Goal: Task Accomplishment & Management: Use online tool/utility

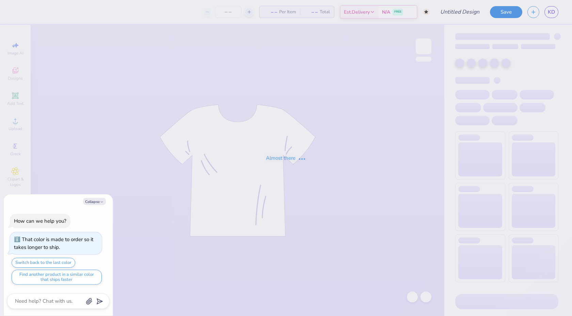
type textarea "x"
type input "Panhel 1"
type textarea "x"
type input "12"
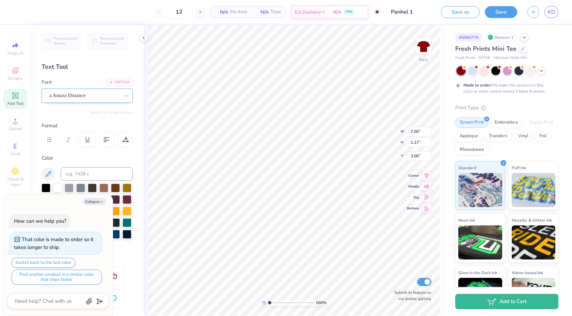
click at [91, 94] on div "a Antara Distance" at bounding box center [85, 95] width 72 height 11
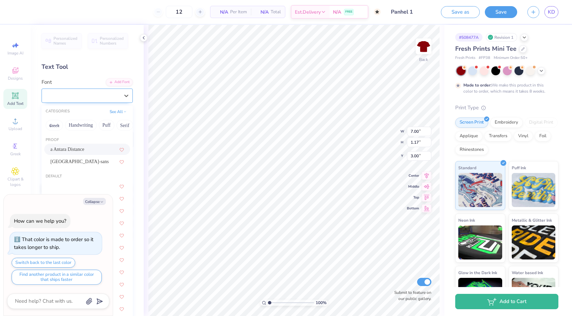
type textarea "x"
type input "script"
type textarea "x"
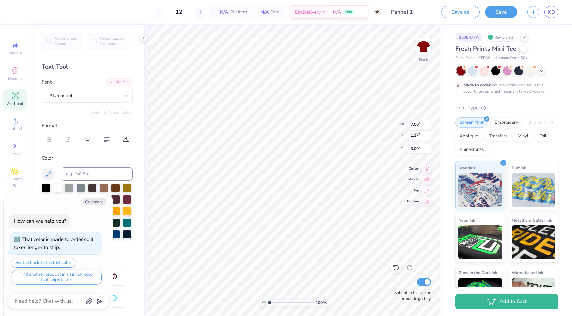
type textarea "x"
type input "9.21"
type input "1.24"
type input "2.97"
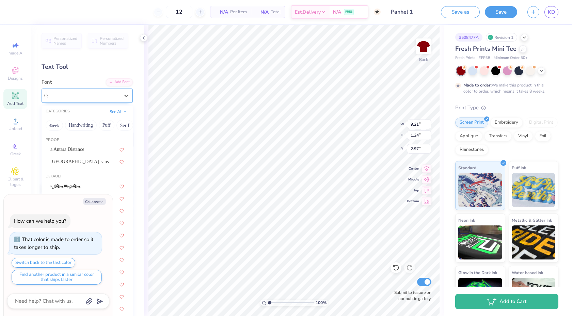
click at [91, 91] on div at bounding box center [84, 95] width 70 height 9
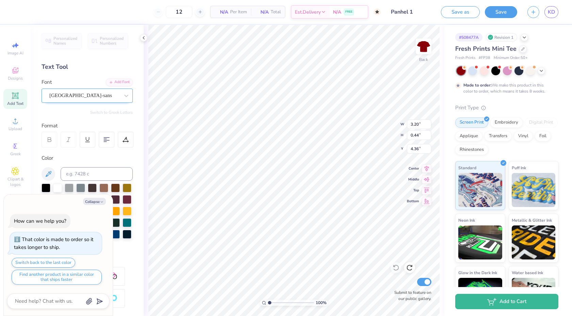
click at [85, 94] on div "[GEOGRAPHIC_DATA]-sans" at bounding box center [85, 95] width 72 height 11
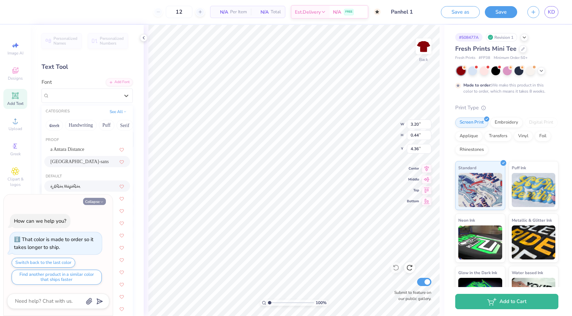
click at [92, 201] on button "Collapse" at bounding box center [94, 201] width 23 height 7
type textarea "x"
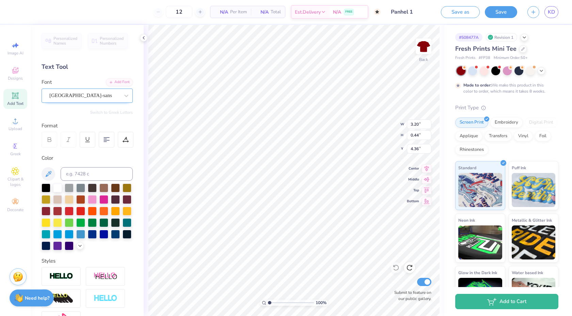
click at [85, 89] on div "[GEOGRAPHIC_DATA]-sans" at bounding box center [87, 96] width 91 height 14
type input "thin"
click at [79, 126] on button "Handwriting" at bounding box center [81, 125] width 32 height 11
click at [112, 92] on div "[GEOGRAPHIC_DATA]-sans" at bounding box center [85, 95] width 72 height 11
click at [112, 92] on div "[GEOGRAPHIC_DATA]-sans" at bounding box center [84, 96] width 70 height 8
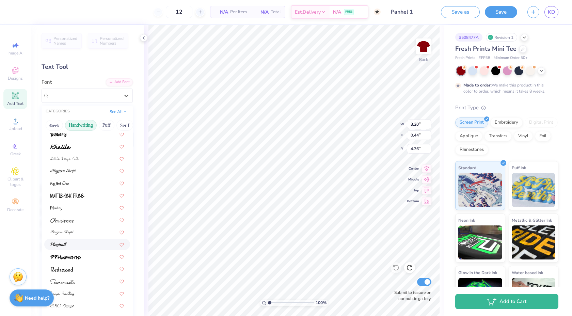
scroll to position [167, 0]
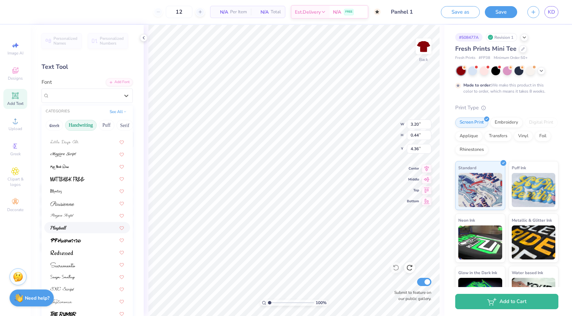
click at [78, 228] on div at bounding box center [87, 227] width 74 height 7
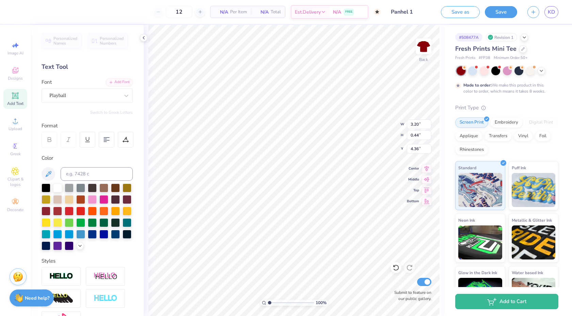
type input "5.17"
type input "0.64"
type input "4.26"
click at [84, 96] on div "[GEOGRAPHIC_DATA]-sans" at bounding box center [85, 95] width 72 height 11
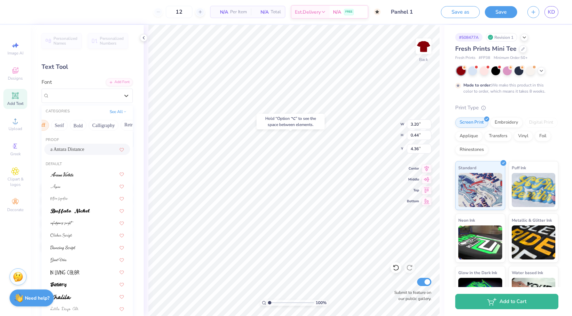
scroll to position [0, 65]
click at [100, 125] on button "Calligraphy" at bounding box center [104, 125] width 30 height 11
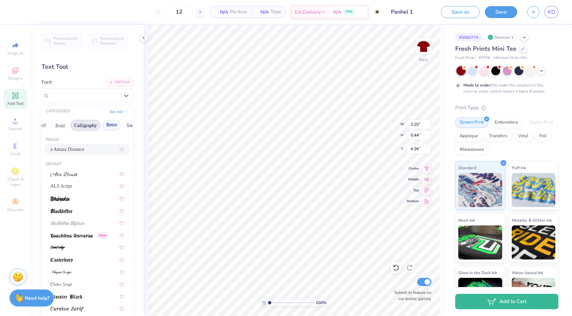
click at [108, 124] on button "Retro" at bounding box center [112, 125] width 18 height 11
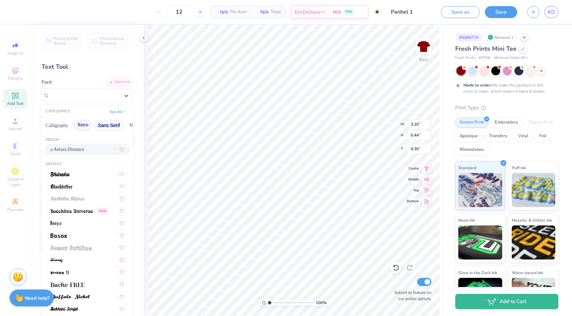
click at [103, 124] on button "Sans Serif" at bounding box center [109, 125] width 30 height 11
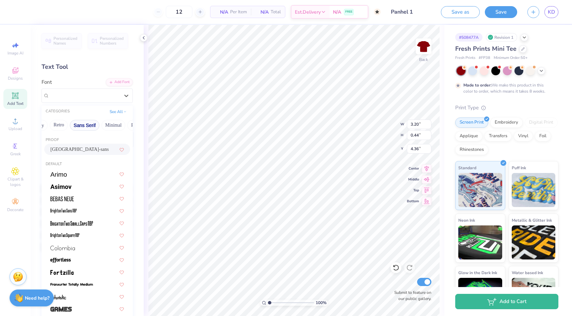
scroll to position [0, 144]
click at [109, 125] on button "Minimal" at bounding box center [105, 125] width 24 height 11
click at [74, 177] on div at bounding box center [87, 173] width 86 height 11
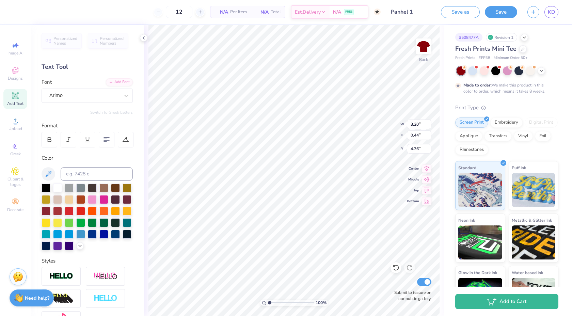
type input "5.30"
type input "0.61"
type input "4.27"
click at [80, 103] on div "Personalized Names Personalized Numbers Text Tool Add Font Font Arimo Switch to…" at bounding box center [87, 170] width 113 height 291
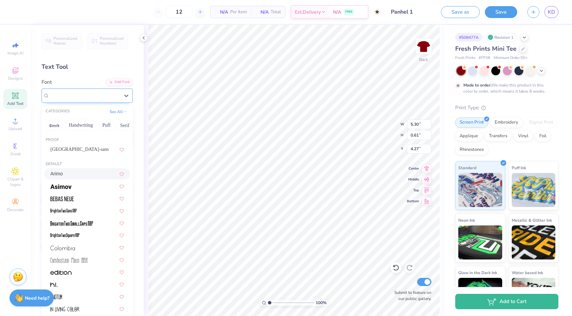
click at [80, 100] on div "Arimo" at bounding box center [85, 95] width 72 height 11
click at [79, 196] on div at bounding box center [87, 198] width 74 height 7
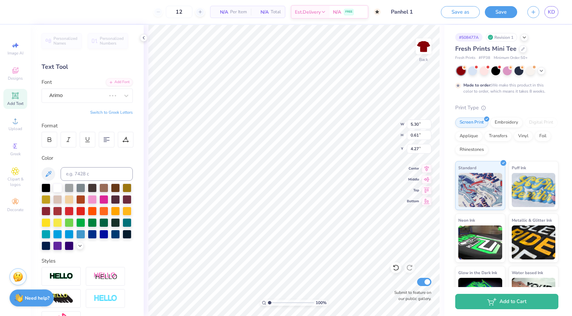
type input "3.21"
type input "0.62"
click at [123, 141] on icon at bounding box center [123, 141] width 1 height 1
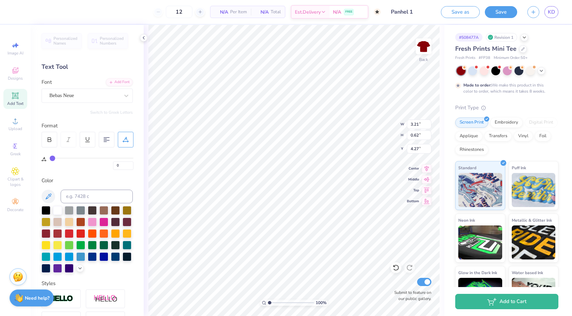
drag, startPoint x: 56, startPoint y: 156, endPoint x: 44, endPoint y: 156, distance: 11.6
click at [44, 156] on div "0" at bounding box center [88, 158] width 92 height 22
click at [86, 92] on div "Bebas Neue" at bounding box center [85, 95] width 72 height 11
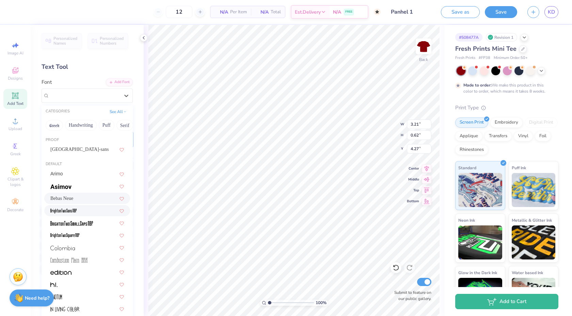
click at [84, 212] on div at bounding box center [87, 210] width 74 height 7
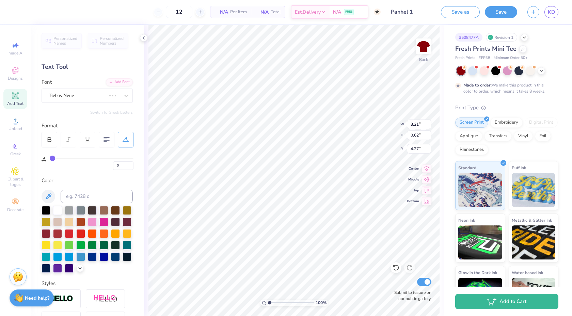
type input "1.95"
type input "0.54"
type input "4.31"
click at [84, 95] on div "BrightonTwo Sans NBP" at bounding box center [85, 95] width 72 height 11
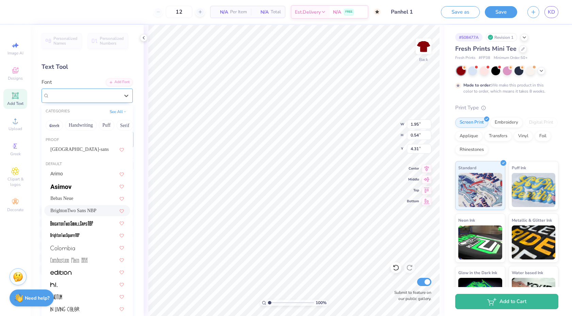
click at [68, 95] on div "BrightonTwo Sans NBP" at bounding box center [85, 95] width 72 height 11
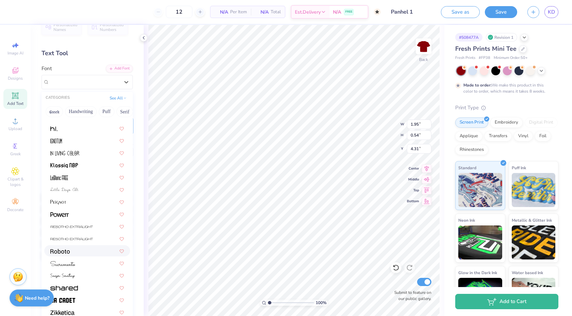
scroll to position [14, 0]
click at [78, 253] on div at bounding box center [87, 250] width 74 height 7
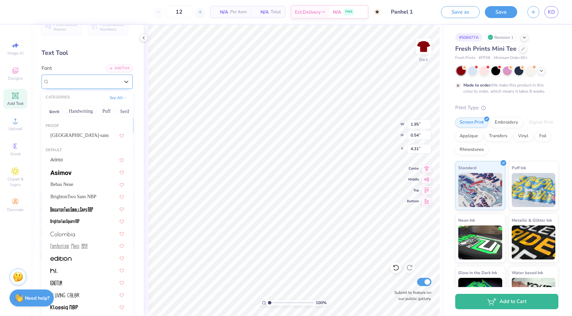
click at [73, 77] on div at bounding box center [84, 81] width 70 height 9
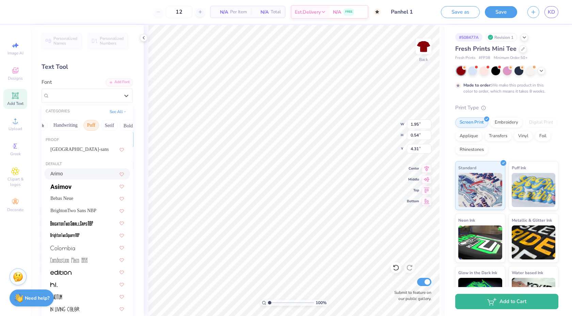
scroll to position [0, 20]
click at [122, 125] on button "Bold" at bounding box center [123, 125] width 17 height 11
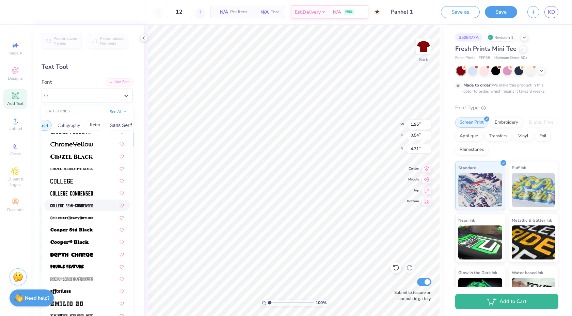
scroll to position [0, 100]
click at [117, 125] on button "Sans Serif" at bounding box center [121, 125] width 30 height 11
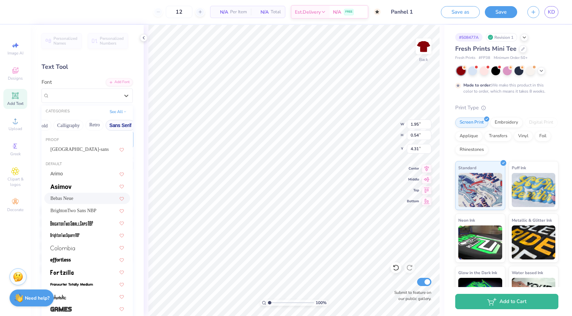
click at [75, 200] on div "Bebas Neue" at bounding box center [87, 198] width 74 height 7
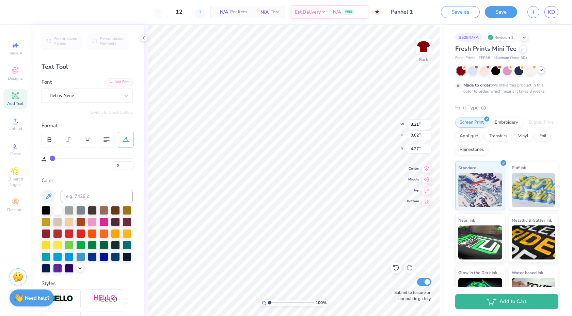
click at [544, 68] on icon at bounding box center [541, 69] width 5 height 5
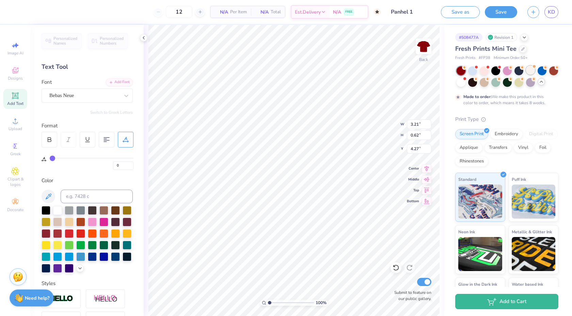
click at [532, 69] on div at bounding box center [530, 70] width 9 height 9
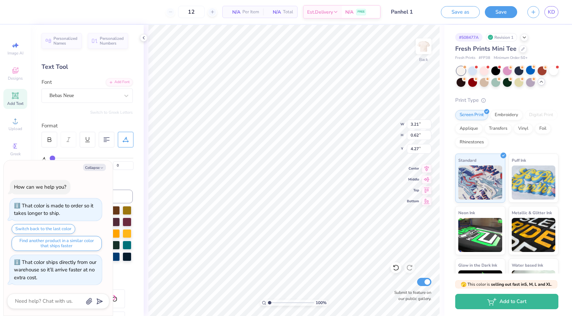
scroll to position [150, 0]
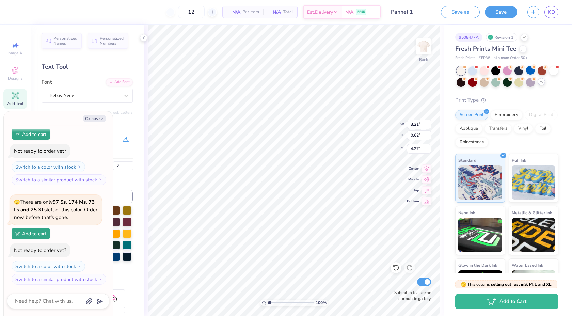
type textarea "x"
type input "7.00"
type input "1.17"
type input "3.00"
click at [483, 81] on div at bounding box center [484, 81] width 9 height 9
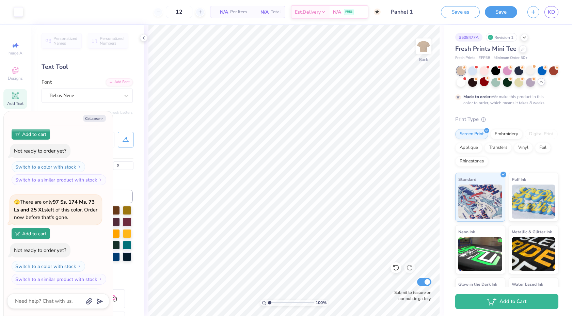
scroll to position [206, 0]
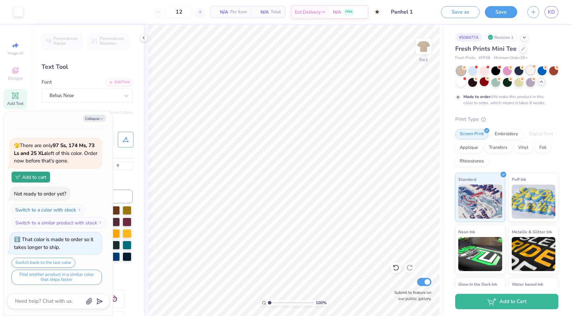
click at [530, 72] on div at bounding box center [530, 70] width 9 height 9
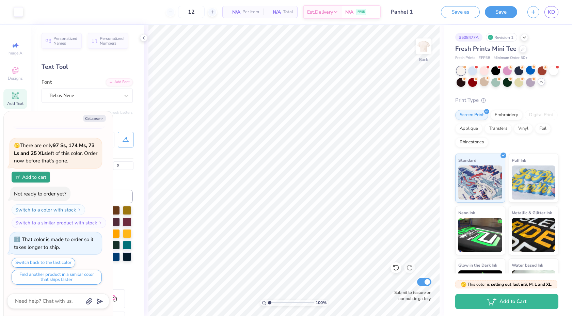
scroll to position [340, 0]
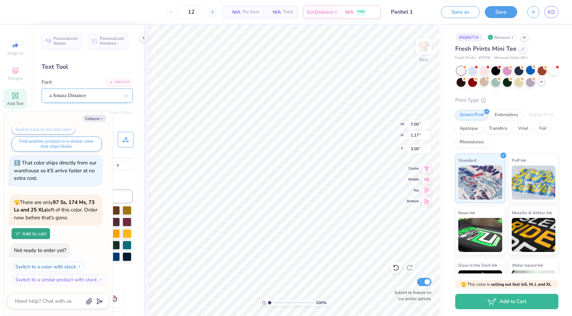
click at [113, 94] on div "a Antara Distance" at bounding box center [85, 95] width 72 height 11
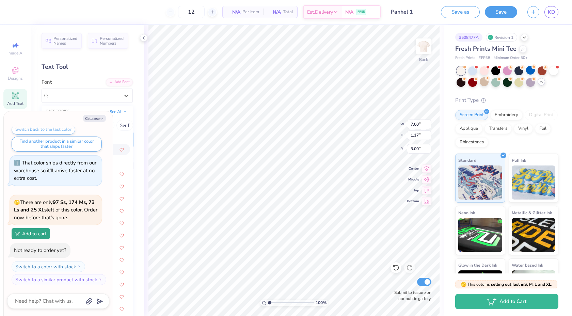
click at [97, 114] on div "Collapse How can we help you? That color is made to order so it takes longer to…" at bounding box center [58, 213] width 109 height 204
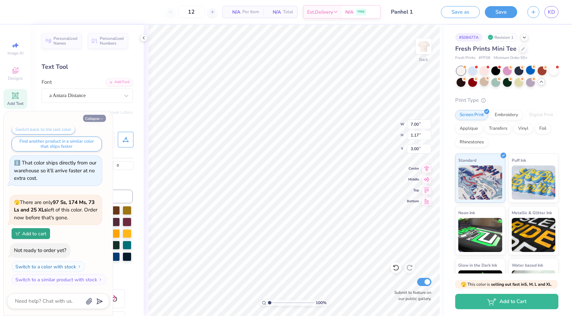
click at [97, 115] on button "Collapse" at bounding box center [94, 118] width 23 height 7
type textarea "x"
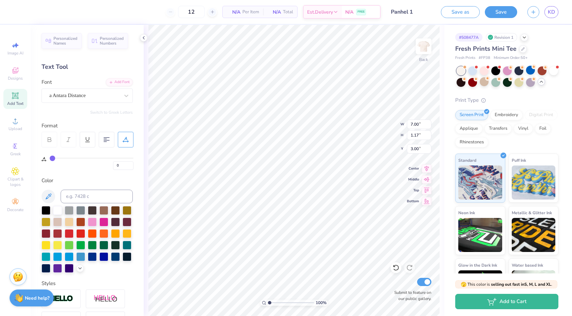
type input "3.21"
type input "0.62"
type input "4.27"
click at [126, 142] on icon at bounding box center [126, 140] width 6 height 6
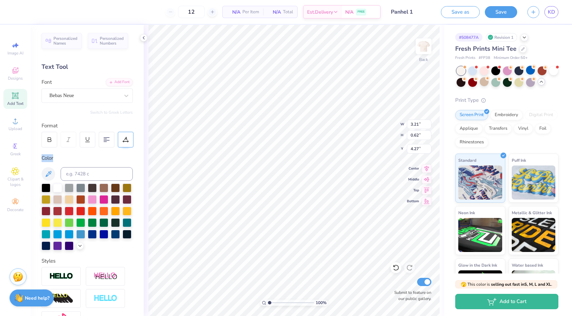
click at [126, 142] on icon at bounding box center [126, 140] width 6 height 6
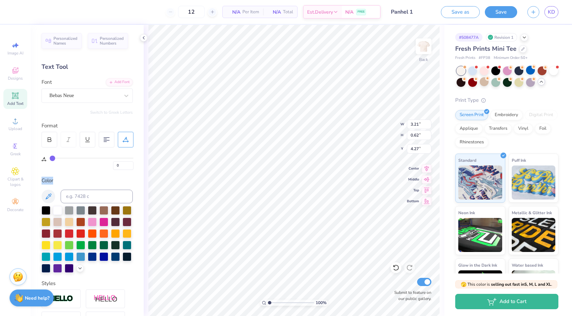
click at [50, 158] on input "range" at bounding box center [92, 158] width 84 height 1
click at [81, 174] on div "Personalized Names Personalized Numbers Text Tool Add Font Font Bebas Neue Swit…" at bounding box center [87, 170] width 113 height 291
type input "7.00"
type input "1.17"
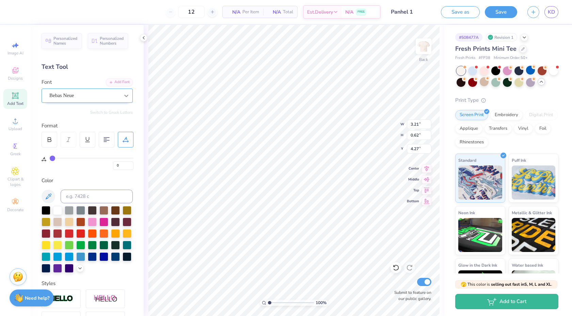
type input "3.00"
click at [77, 222] on div at bounding box center [80, 221] width 9 height 9
click at [56, 231] on div at bounding box center [57, 233] width 9 height 9
type input "3.21"
type input "0.62"
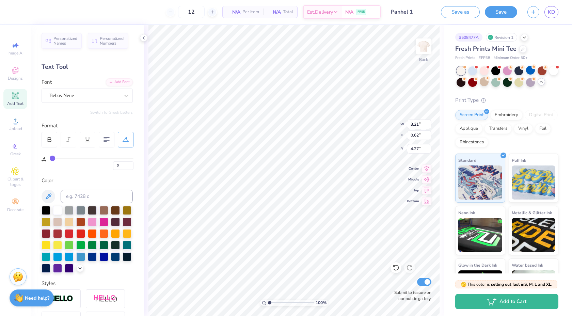
type input "4.17"
click at [47, 233] on div at bounding box center [46, 233] width 9 height 9
click at [69, 233] on div at bounding box center [69, 233] width 9 height 9
click at [79, 233] on div at bounding box center [80, 233] width 9 height 9
click at [56, 234] on div at bounding box center [57, 233] width 9 height 9
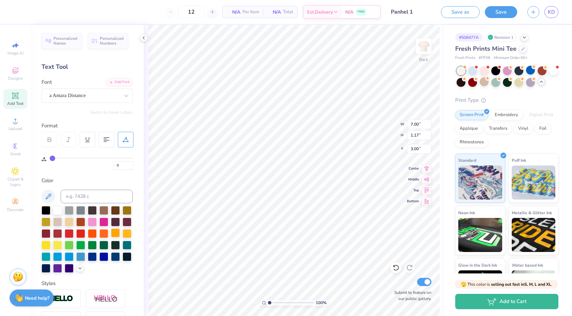
scroll to position [24, 0]
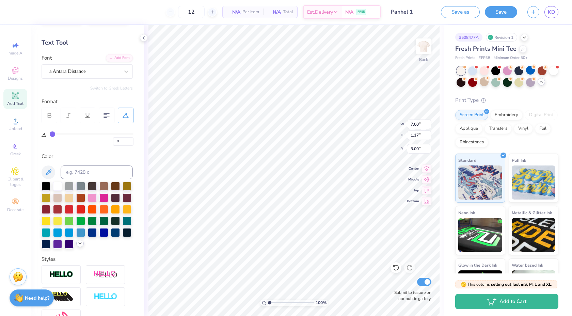
click at [77, 244] on icon at bounding box center [79, 243] width 5 height 5
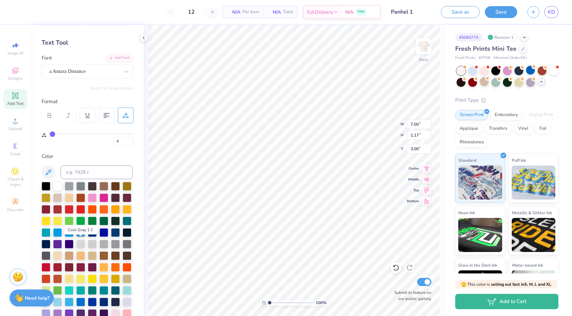
scroll to position [45, 0]
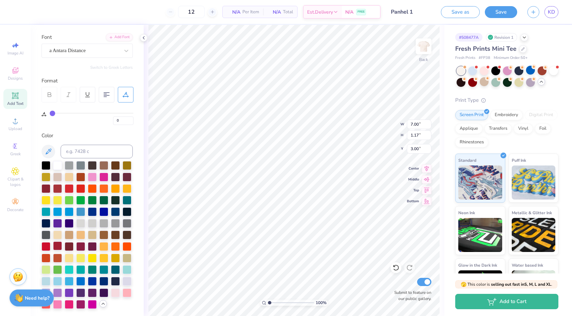
click at [57, 245] on div at bounding box center [57, 246] width 9 height 9
click at [50, 245] on div at bounding box center [46, 246] width 9 height 9
click at [53, 245] on div at bounding box center [57, 246] width 9 height 9
click at [57, 245] on div at bounding box center [57, 246] width 9 height 9
click at [79, 246] on div at bounding box center [80, 246] width 9 height 9
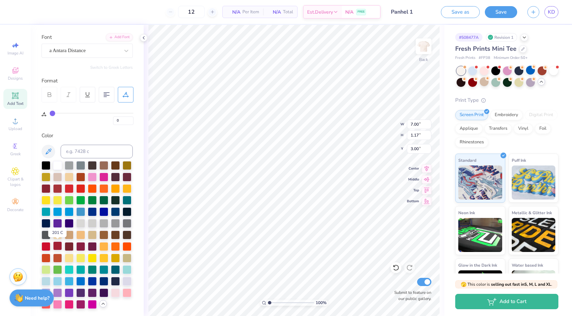
click at [56, 245] on div at bounding box center [57, 246] width 9 height 9
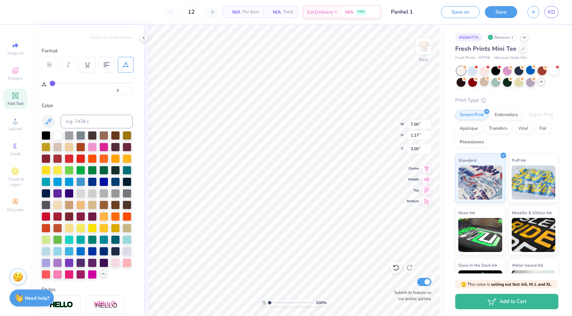
type input "3.21"
type input "0.62"
type input "4.17"
click at [57, 218] on div at bounding box center [57, 216] width 9 height 9
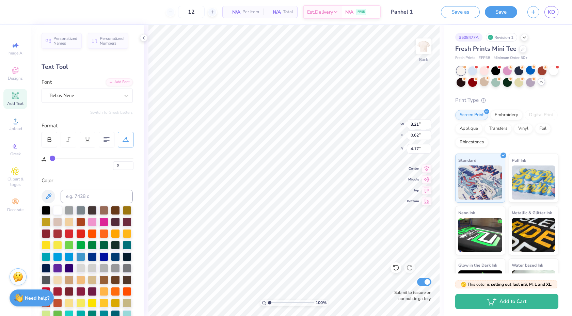
click at [72, 87] on div "Font Bebas Neue" at bounding box center [87, 90] width 91 height 25
click at [72, 94] on div "Bebas Neue" at bounding box center [85, 95] width 72 height 11
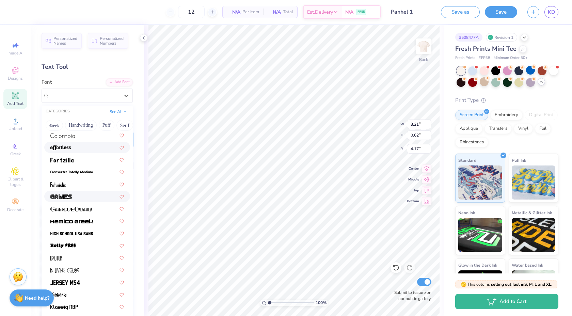
scroll to position [120, 0]
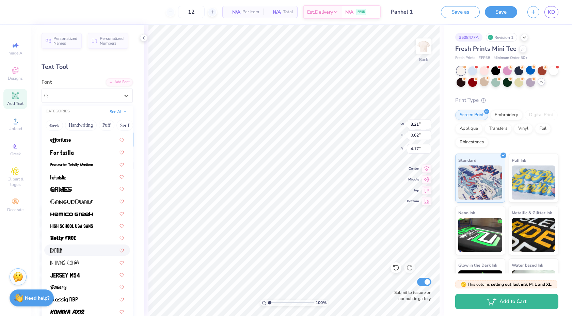
click at [74, 250] on div at bounding box center [87, 250] width 74 height 7
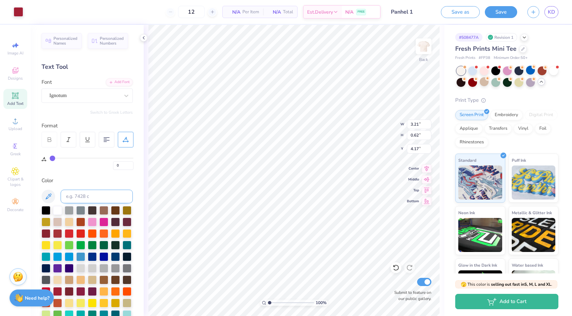
type input "4.39"
type input "0.77"
type input "4.09"
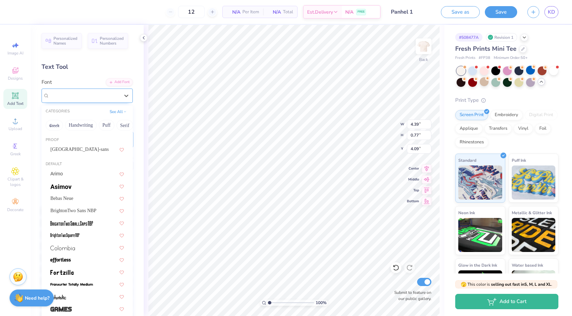
click at [53, 97] on div "Ignotum" at bounding box center [85, 95] width 72 height 11
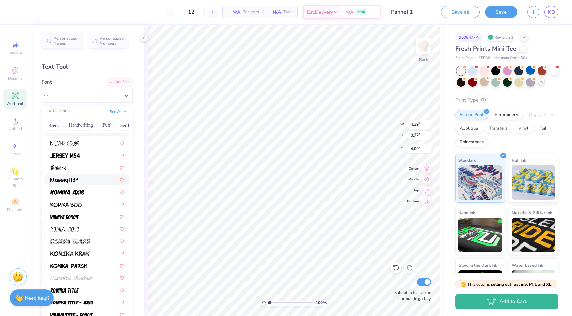
scroll to position [246, 0]
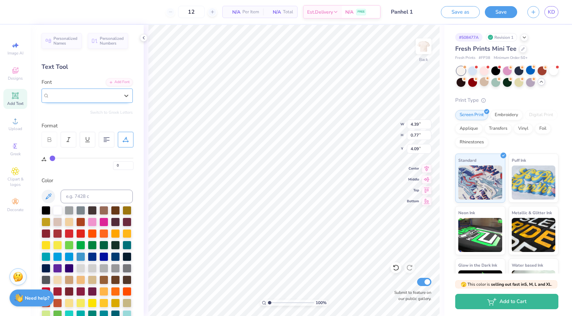
click at [92, 96] on div "Ignotum" at bounding box center [84, 96] width 70 height 8
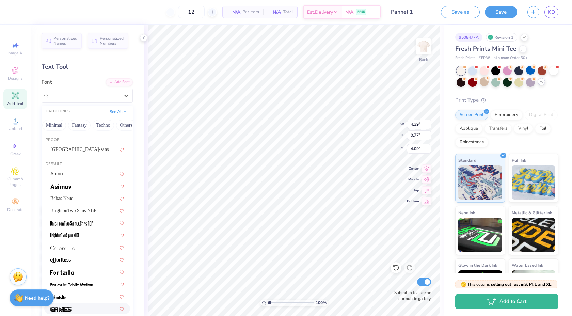
scroll to position [0, 203]
click at [118, 124] on button "Others" at bounding box center [119, 125] width 20 height 11
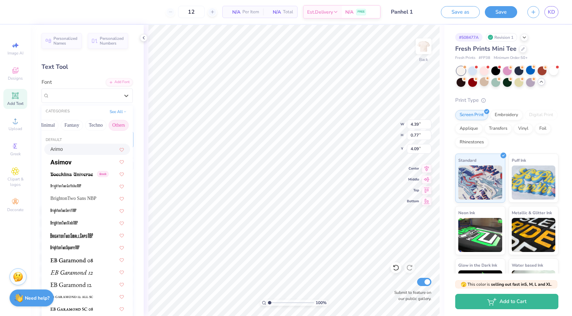
click at [83, 152] on div "Arimo" at bounding box center [87, 149] width 74 height 7
click at [122, 98] on div at bounding box center [126, 96] width 12 height 12
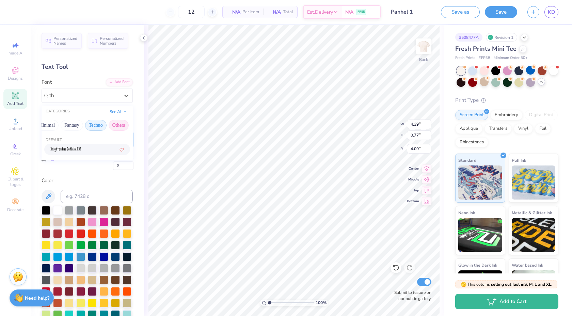
type input "t"
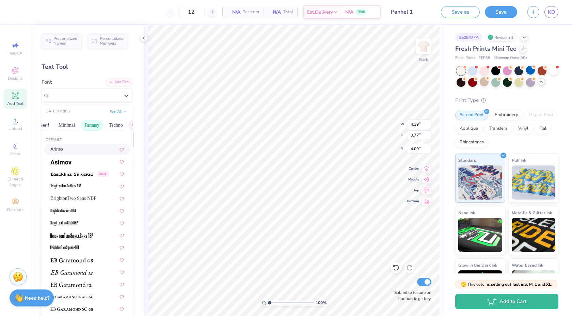
scroll to position [0, 182]
click at [65, 124] on button "Minimal" at bounding box center [68, 125] width 24 height 11
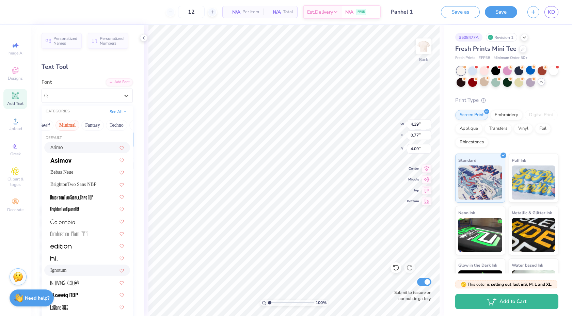
scroll to position [71, 0]
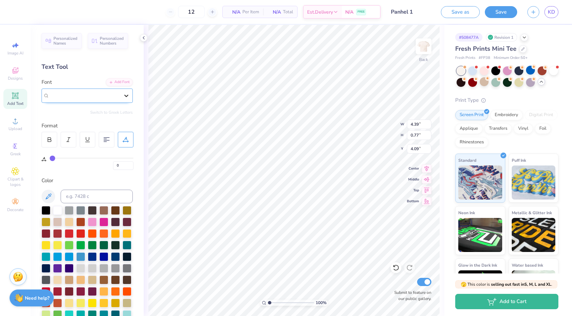
click at [126, 94] on icon at bounding box center [126, 95] width 7 height 7
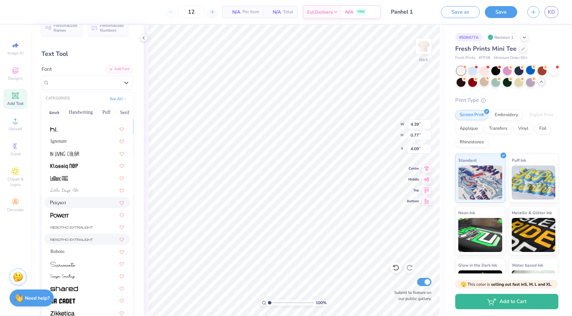
scroll to position [13, 0]
click at [75, 254] on div "Roboto" at bounding box center [87, 251] width 74 height 7
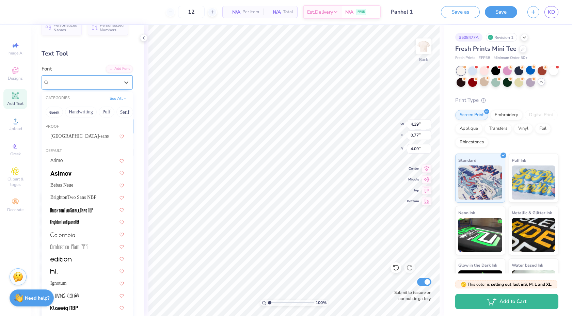
click at [75, 80] on div "Roboto" at bounding box center [85, 82] width 72 height 11
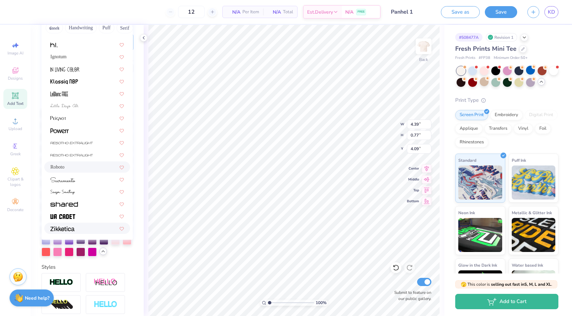
scroll to position [98, 0]
click at [84, 224] on div at bounding box center [87, 227] width 86 height 11
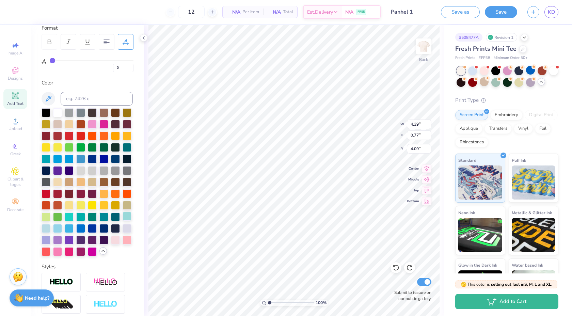
type input "4.43"
type input "3.35"
type input "0.59"
type input "4.38"
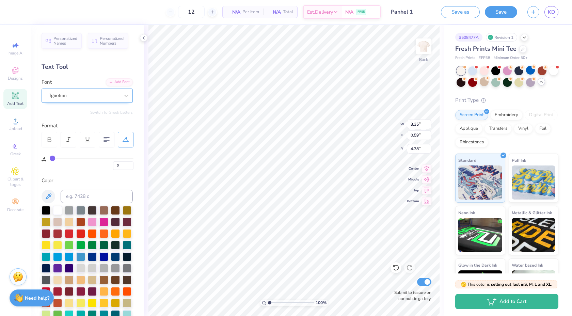
click at [72, 91] on div at bounding box center [84, 95] width 70 height 9
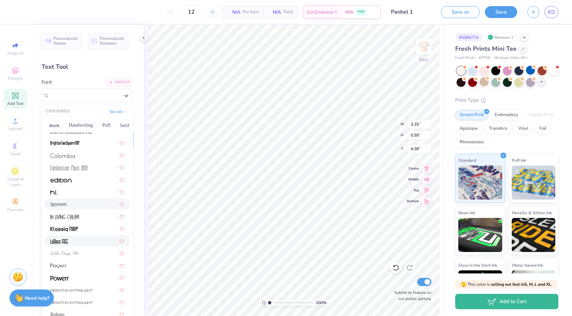
scroll to position [142, 0]
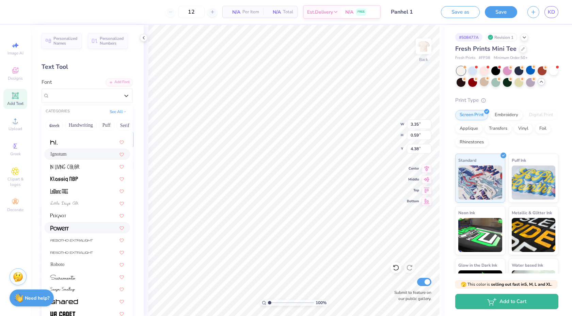
click at [89, 227] on div at bounding box center [87, 227] width 74 height 7
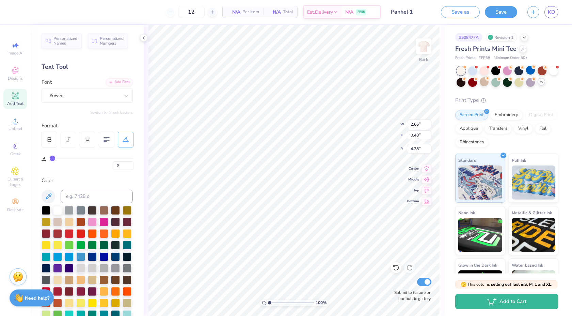
type input "2.66"
type input "0.48"
type input "4.44"
type input "7.00"
type input "1.17"
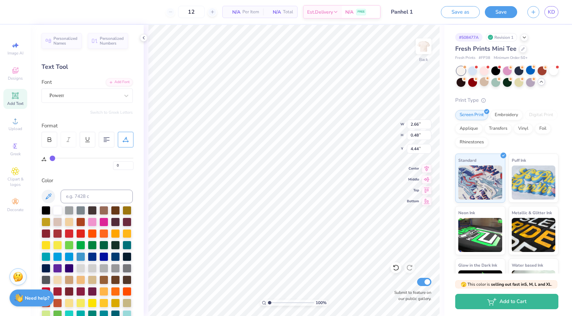
type input "3.00"
type input "1.92"
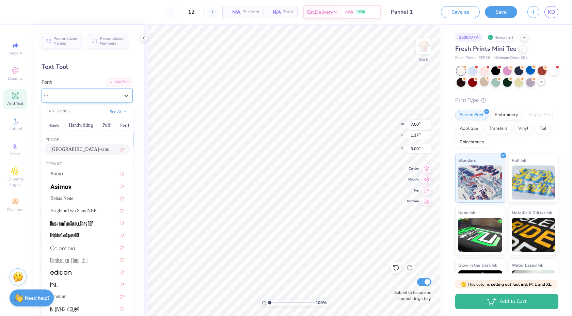
click at [57, 94] on div "a Antara Distance" at bounding box center [85, 95] width 72 height 11
click at [76, 125] on button "Calligraphy" at bounding box center [69, 125] width 30 height 11
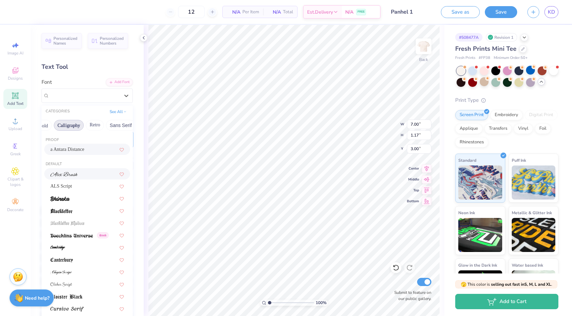
click at [79, 176] on div at bounding box center [87, 173] width 74 height 7
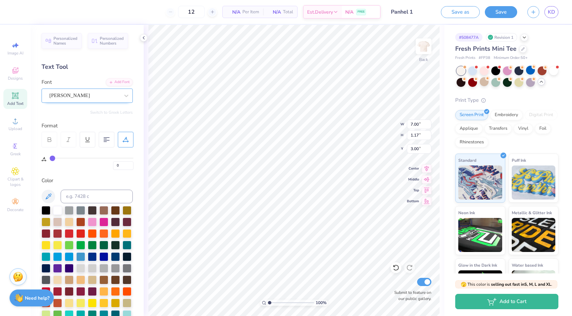
click at [84, 92] on div "[PERSON_NAME]" at bounding box center [85, 95] width 72 height 11
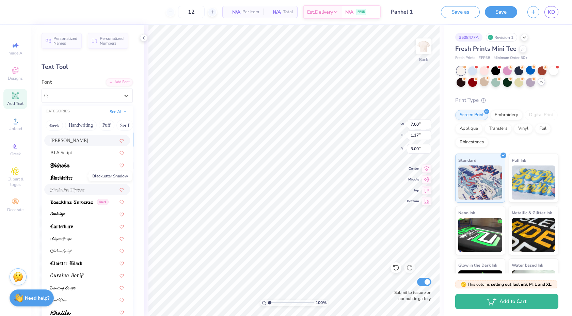
scroll to position [47, 0]
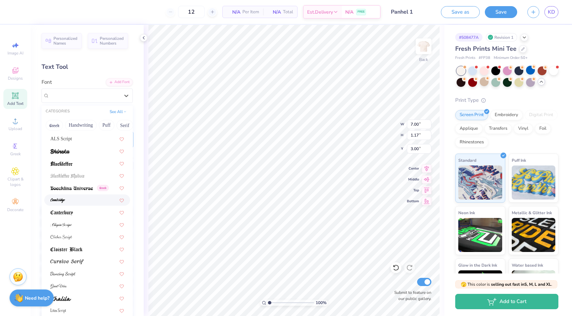
click at [85, 204] on div at bounding box center [87, 199] width 86 height 11
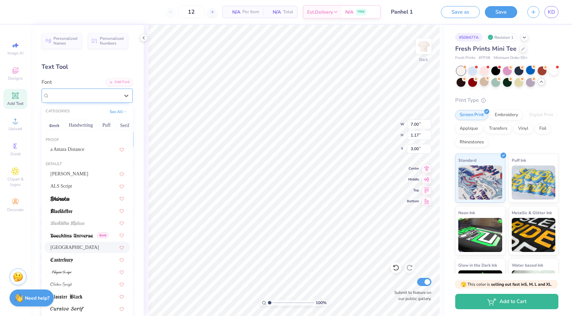
click at [97, 94] on div "[GEOGRAPHIC_DATA]" at bounding box center [85, 95] width 72 height 11
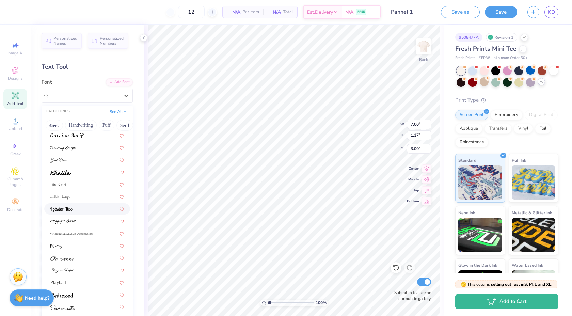
scroll to position [174, 0]
click at [80, 253] on div at bounding box center [87, 257] width 86 height 11
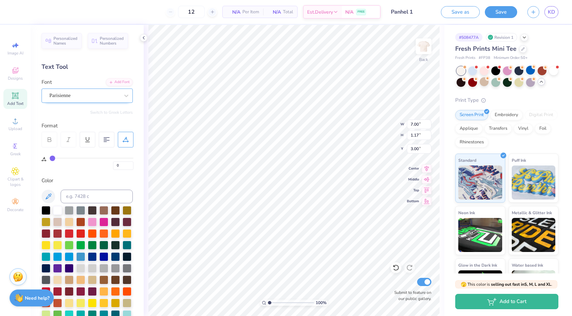
click at [94, 95] on div "Parisienne" at bounding box center [85, 95] width 72 height 11
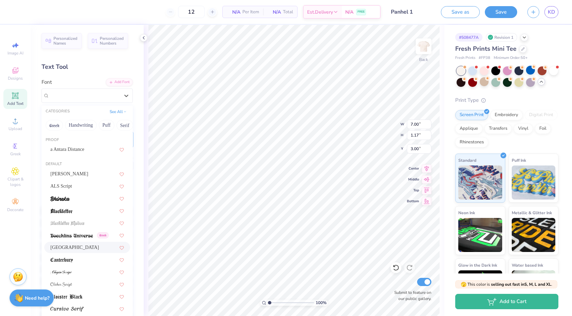
scroll to position [61, 0]
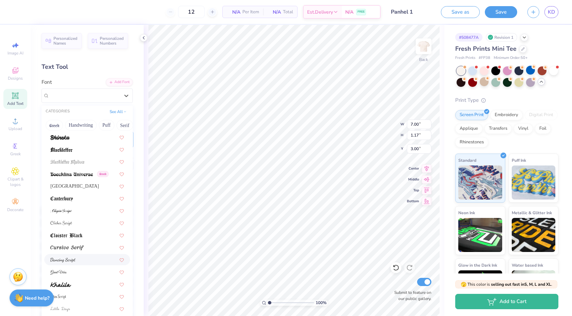
click at [87, 263] on div at bounding box center [87, 259] width 74 height 7
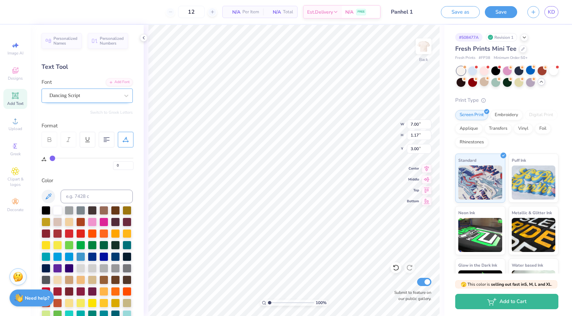
click at [94, 93] on div "Dancing Script" at bounding box center [85, 95] width 72 height 11
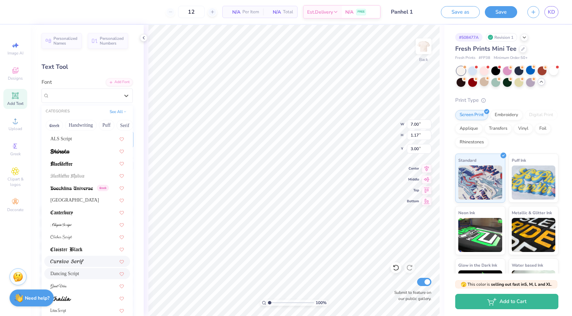
scroll to position [88, 0]
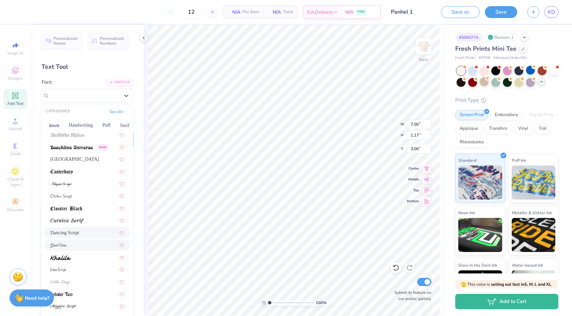
click at [83, 244] on div at bounding box center [87, 245] width 74 height 7
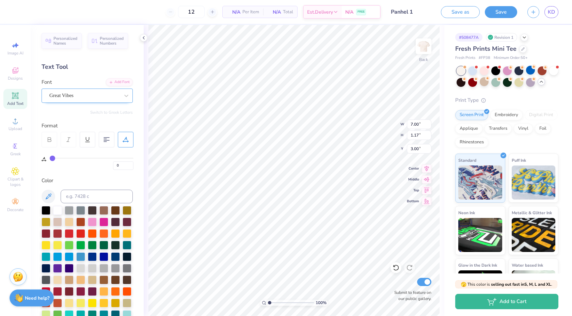
click at [87, 97] on div "Great Vibes" at bounding box center [85, 95] width 72 height 11
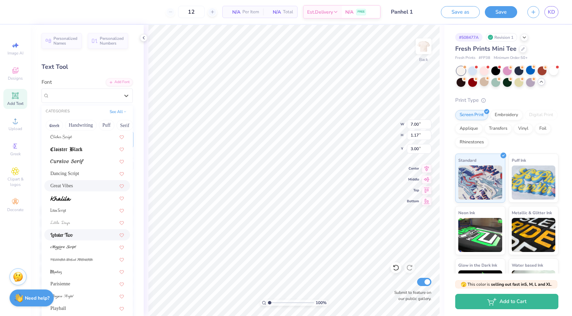
scroll to position [179, 0]
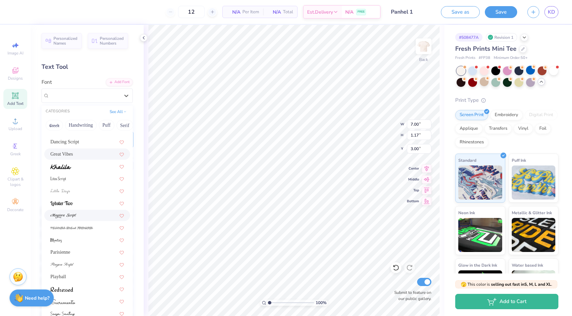
click at [83, 215] on div at bounding box center [87, 215] width 74 height 7
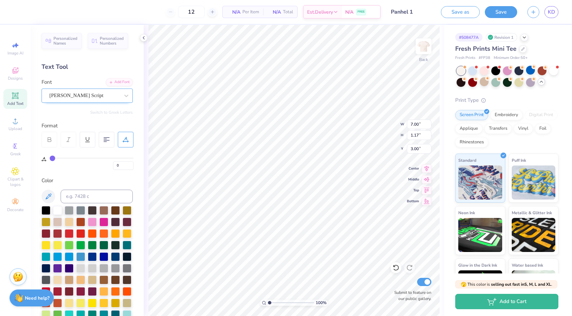
click at [95, 93] on div "[PERSON_NAME] Script" at bounding box center [85, 95] width 72 height 11
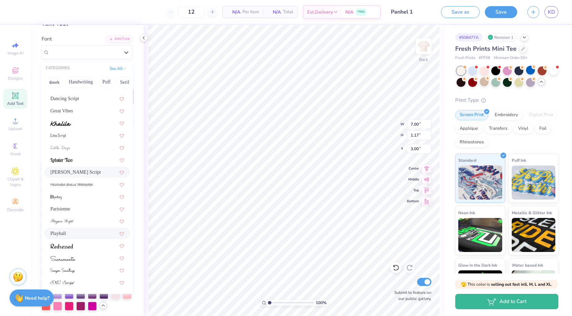
scroll to position [0, 0]
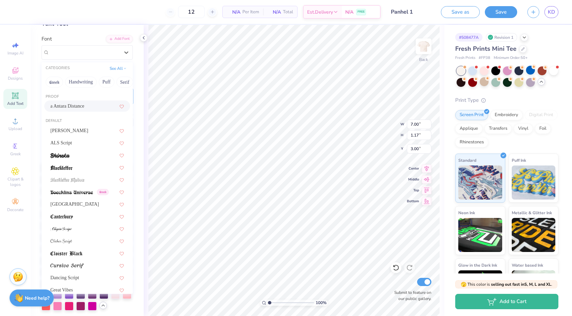
click at [84, 110] on div "a Antara Distance" at bounding box center [87, 105] width 86 height 11
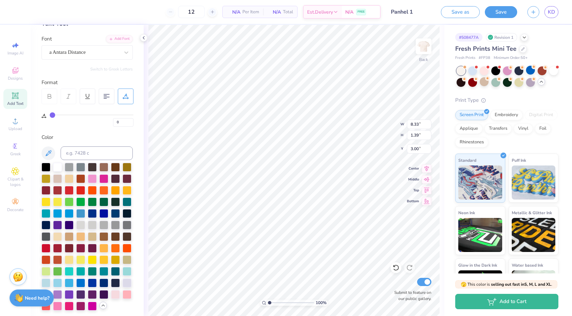
type input "8.33"
type input "1.39"
type input "8.11"
type input "1.35"
type input "4.73"
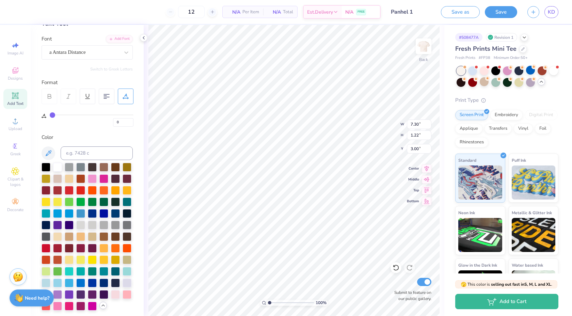
type input "7.30"
type input "1.22"
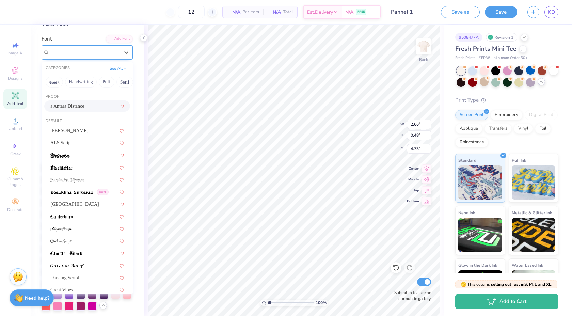
click at [84, 48] on div at bounding box center [84, 52] width 70 height 9
click at [111, 83] on button "Puff" at bounding box center [107, 82] width 16 height 11
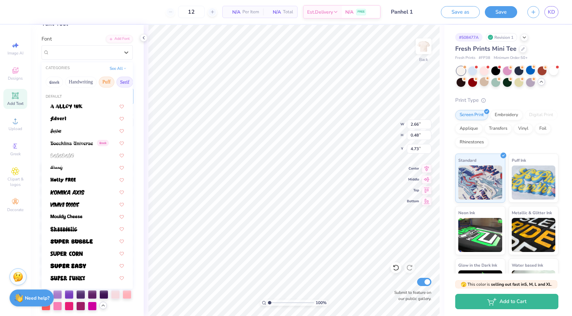
click at [117, 81] on button "Serif" at bounding box center [124, 82] width 17 height 11
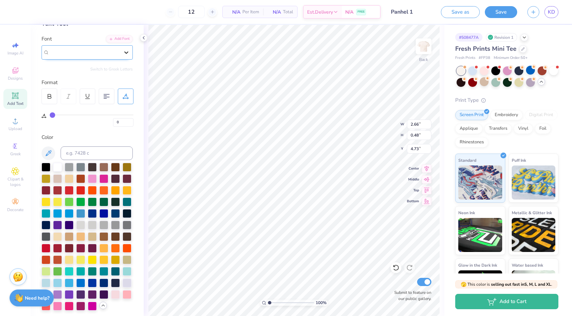
click at [127, 56] on div at bounding box center [126, 52] width 12 height 12
click at [126, 55] on icon at bounding box center [126, 52] width 7 height 7
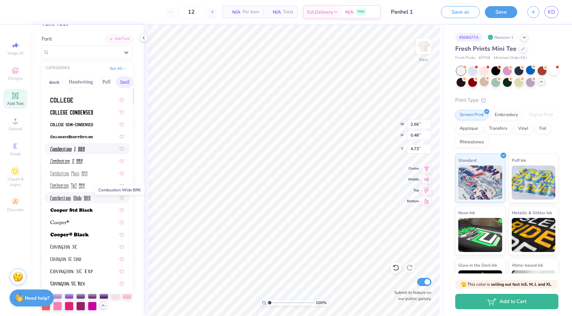
scroll to position [198, 0]
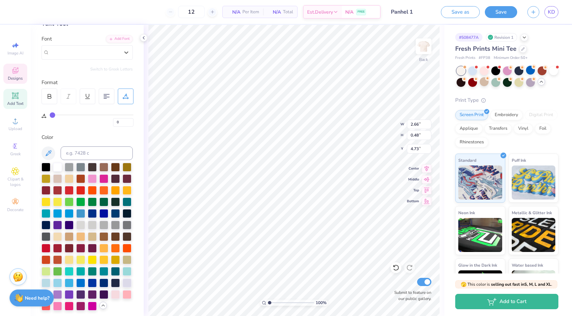
click at [12, 72] on icon at bounding box center [15, 70] width 8 height 8
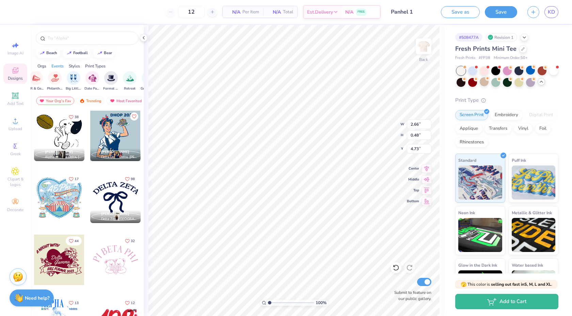
scroll to position [0, 151]
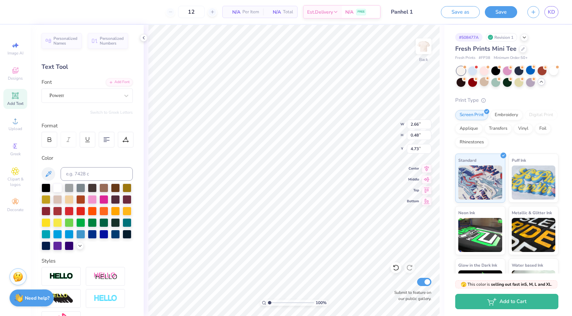
click at [544, 80] on icon at bounding box center [541, 81] width 5 height 5
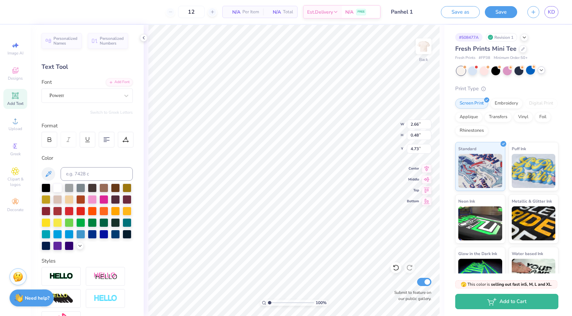
click at [548, 74] on div at bounding box center [508, 70] width 102 height 9
click at [546, 72] on div at bounding box center [508, 70] width 102 height 9
click at [545, 72] on div at bounding box center [508, 70] width 102 height 9
click at [543, 72] on icon at bounding box center [541, 69] width 5 height 5
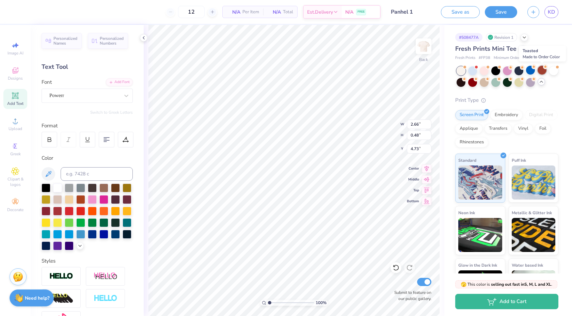
click at [544, 69] on div at bounding box center [542, 70] width 9 height 9
click at [554, 53] on div "Almost there" at bounding box center [358, 170] width 429 height 291
click at [480, 93] on div "Almost there" at bounding box center [358, 170] width 429 height 291
click at [352, 127] on div "Almost there" at bounding box center [358, 170] width 429 height 291
click at [329, 127] on div "Almost there" at bounding box center [358, 170] width 429 height 291
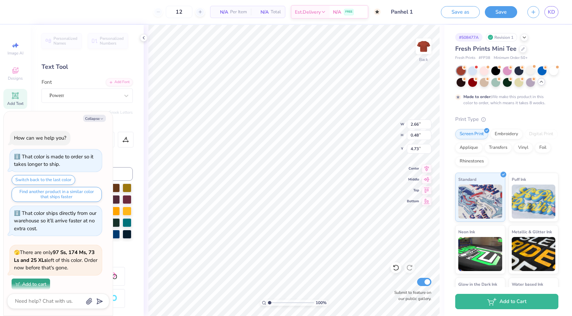
scroll to position [396, 0]
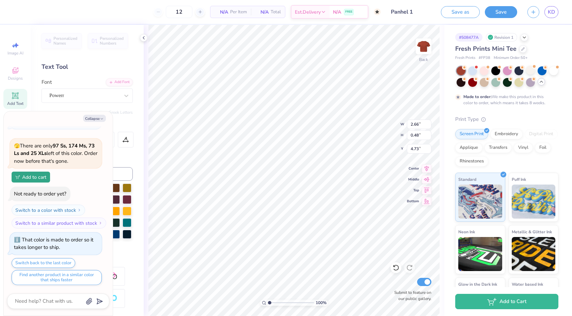
click at [541, 82] on icon at bounding box center [541, 81] width 5 height 5
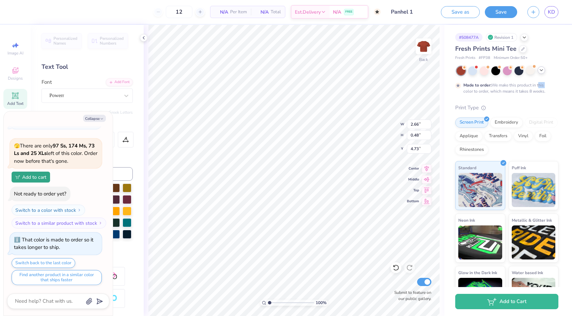
click at [541, 82] on div "Made to order: We make this product in this color to order, which means it take…" at bounding box center [506, 88] width 84 height 12
click at [531, 71] on div at bounding box center [530, 70] width 9 height 9
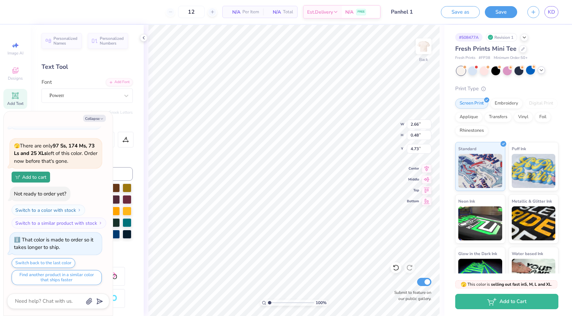
scroll to position [530, 0]
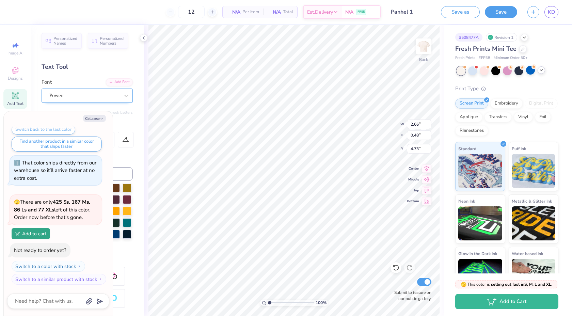
click at [95, 98] on div "Powerr" at bounding box center [85, 95] width 72 height 11
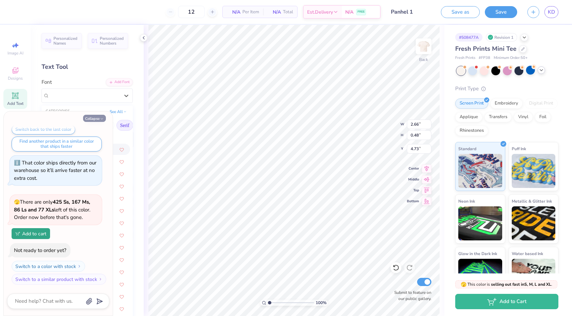
click at [100, 117] on icon "button" at bounding box center [102, 119] width 4 height 4
type textarea "x"
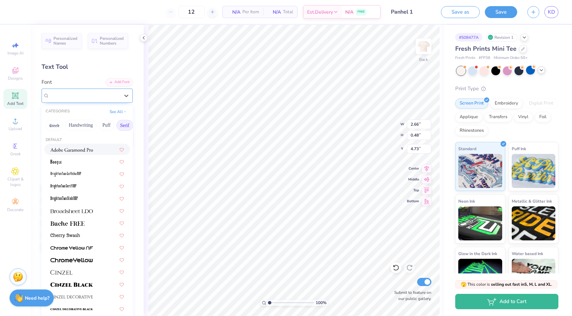
click at [110, 96] on div "Powerr" at bounding box center [85, 95] width 72 height 11
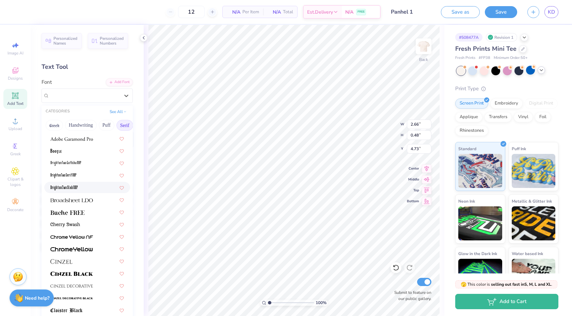
scroll to position [49, 0]
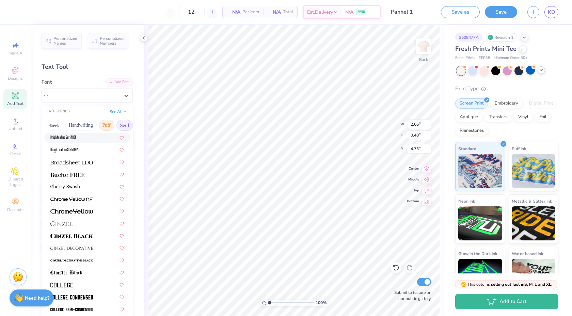
click at [109, 125] on button "Puff" at bounding box center [107, 125] width 16 height 11
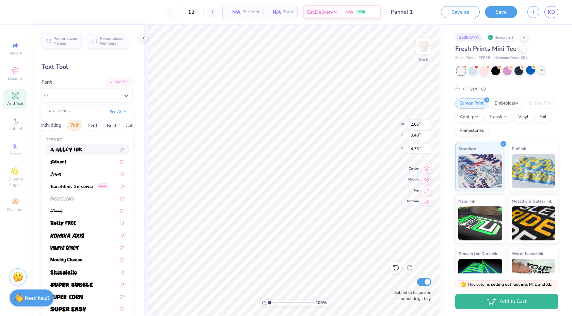
scroll to position [0, 42]
click at [99, 128] on button "Bold" at bounding box center [101, 125] width 17 height 11
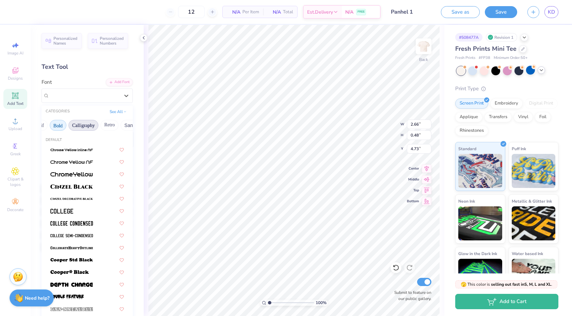
scroll to position [0, 102]
click at [105, 124] on button "Sans Serif" at bounding box center [120, 125] width 30 height 11
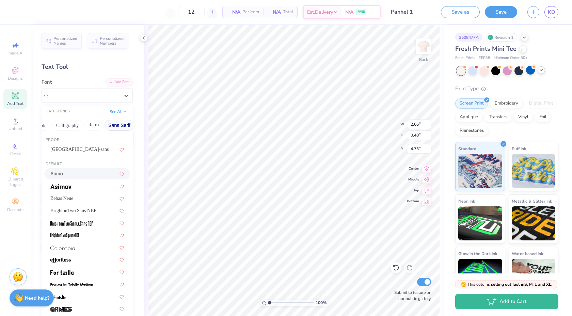
click at [90, 170] on div "Arimo" at bounding box center [87, 173] width 86 height 11
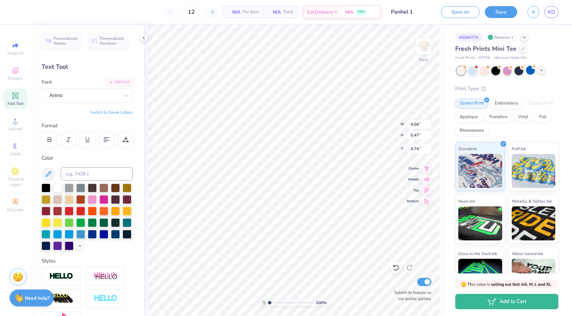
type input "4.04"
type input "0.47"
type input "4.74"
click at [98, 100] on div at bounding box center [84, 95] width 70 height 9
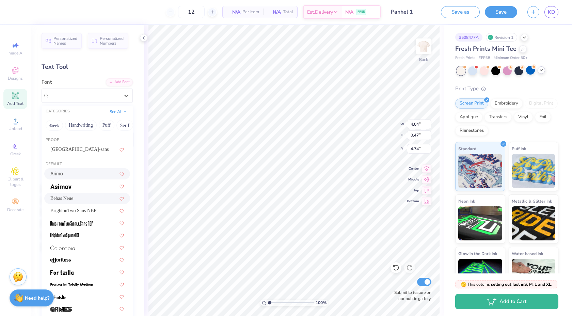
click at [94, 198] on div "Bebas Neue" at bounding box center [87, 198] width 74 height 7
type input "2.44"
type input "4.73"
click at [87, 101] on div "Bebas Neue" at bounding box center [87, 96] width 91 height 14
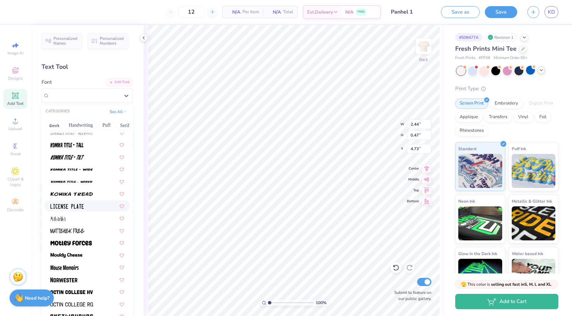
scroll to position [496, 0]
click at [79, 256] on img at bounding box center [66, 255] width 32 height 5
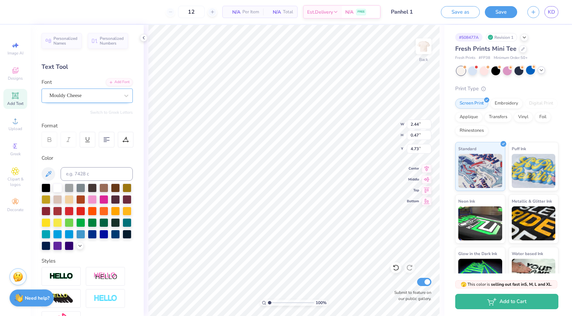
type input "3.77"
type input "0.51"
type input "4.72"
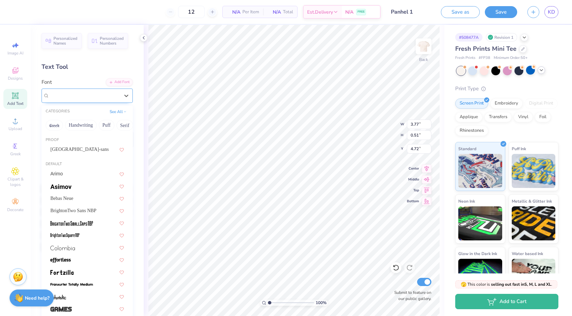
click at [96, 93] on div "Mouldy Cheese" at bounding box center [85, 95] width 72 height 11
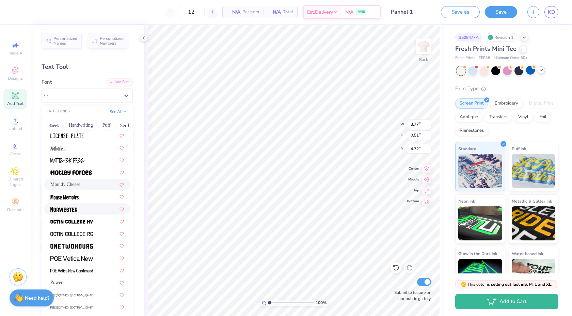
scroll to position [570, 0]
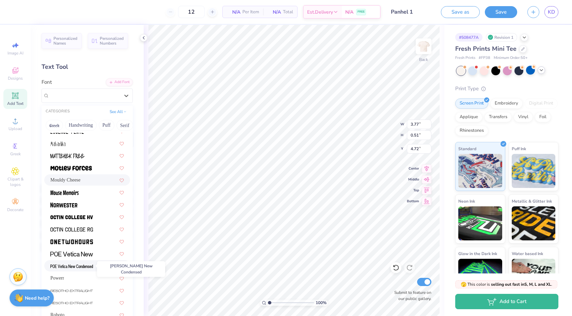
click at [89, 268] on img at bounding box center [71, 266] width 43 height 5
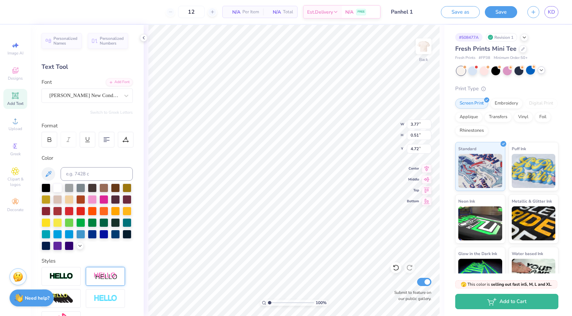
type input "2.75"
type input "0.46"
type input "4.74"
click at [47, 144] on div at bounding box center [50, 140] width 16 height 16
click at [56, 135] on div at bounding box center [50, 140] width 16 height 16
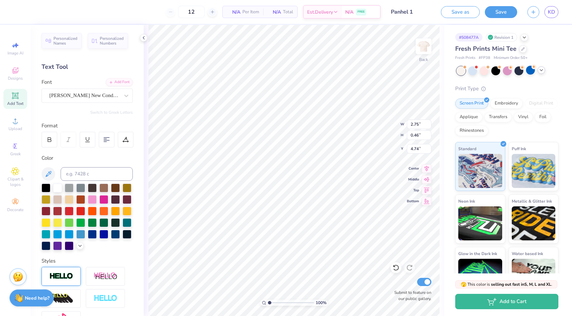
click at [65, 271] on div at bounding box center [61, 276] width 39 height 19
type input "2.76"
type input "0.47"
type input "4.73"
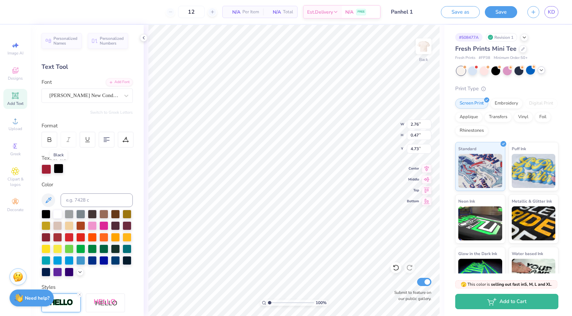
click at [56, 169] on div at bounding box center [59, 169] width 10 height 10
click at [56, 168] on div at bounding box center [59, 170] width 10 height 10
click at [59, 165] on div at bounding box center [59, 169] width 10 height 10
click at [59, 167] on div at bounding box center [59, 170] width 10 height 10
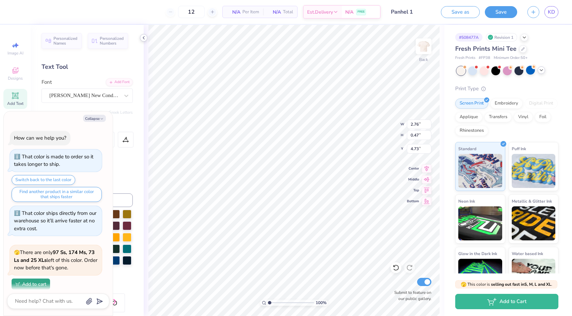
type textarea "x"
